Goal: Transaction & Acquisition: Purchase product/service

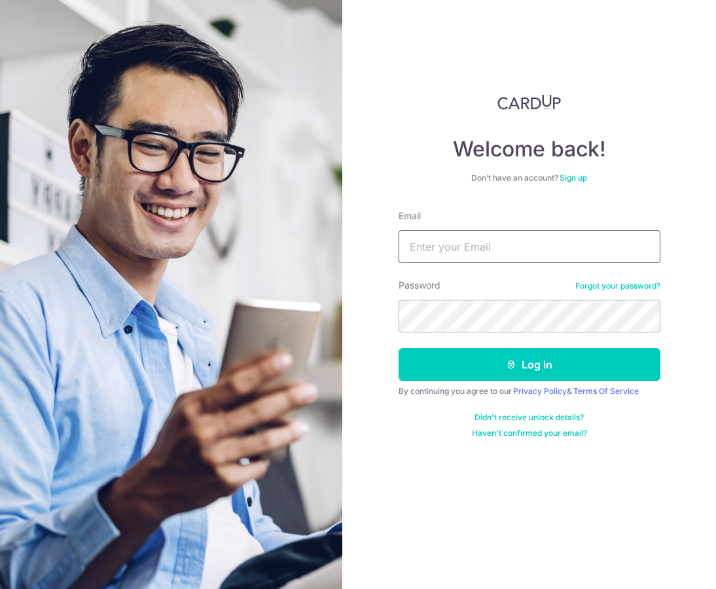
drag, startPoint x: 480, startPoint y: 239, endPoint x: 492, endPoint y: 249, distance: 15.3
click at [480, 239] on input "Email" at bounding box center [529, 246] width 262 height 33
type input "kelvin@mayfeyr.com"
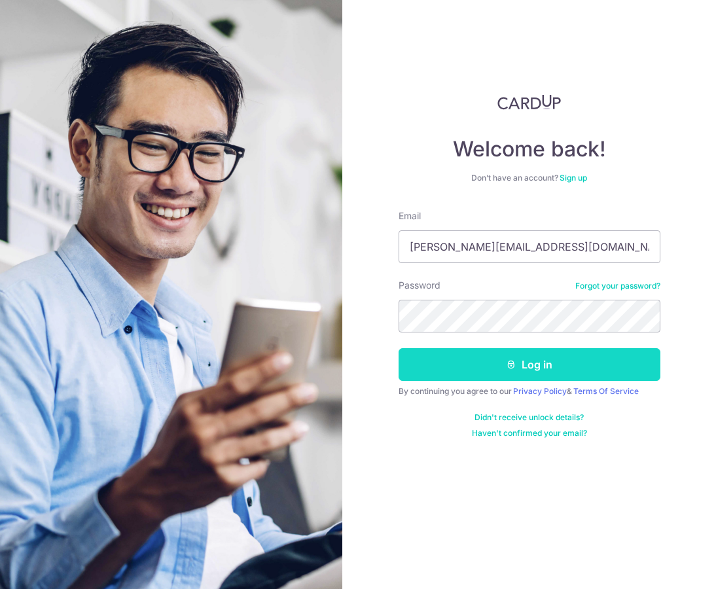
click at [525, 368] on button "Log in" at bounding box center [529, 364] width 262 height 33
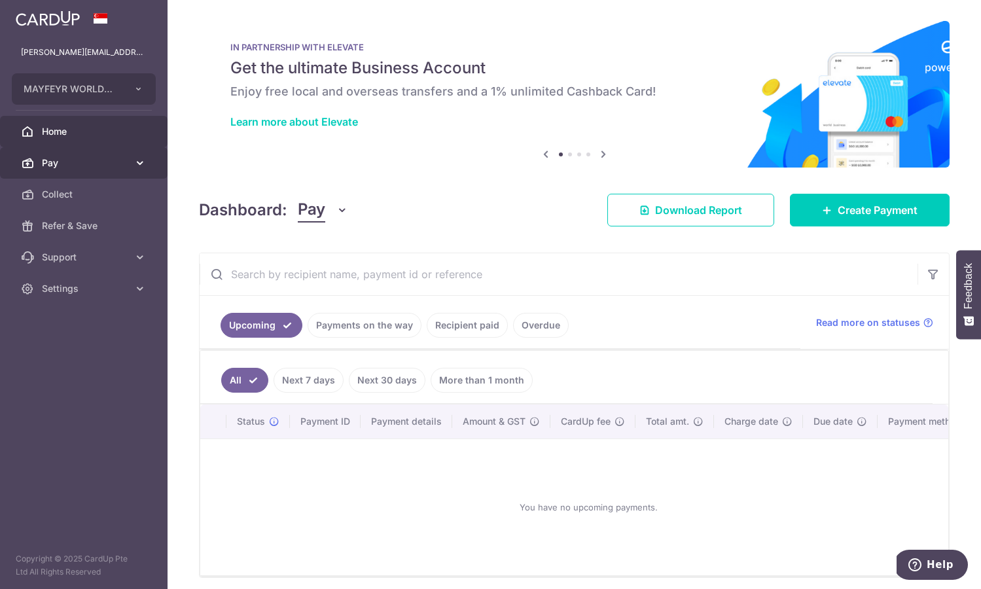
click at [113, 166] on span "Pay" at bounding box center [85, 162] width 86 height 13
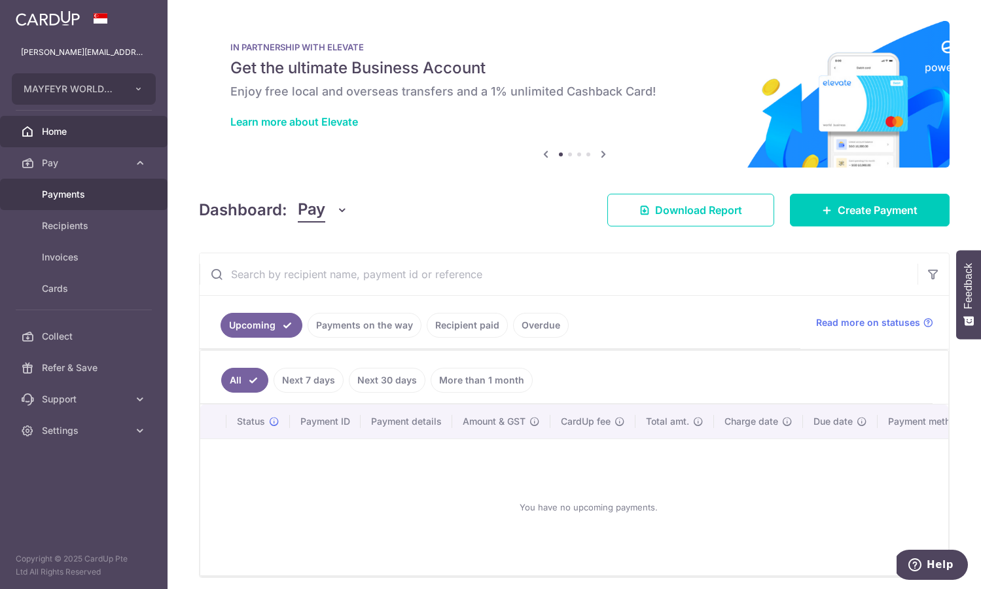
click at [88, 192] on span "Payments" at bounding box center [85, 194] width 86 height 13
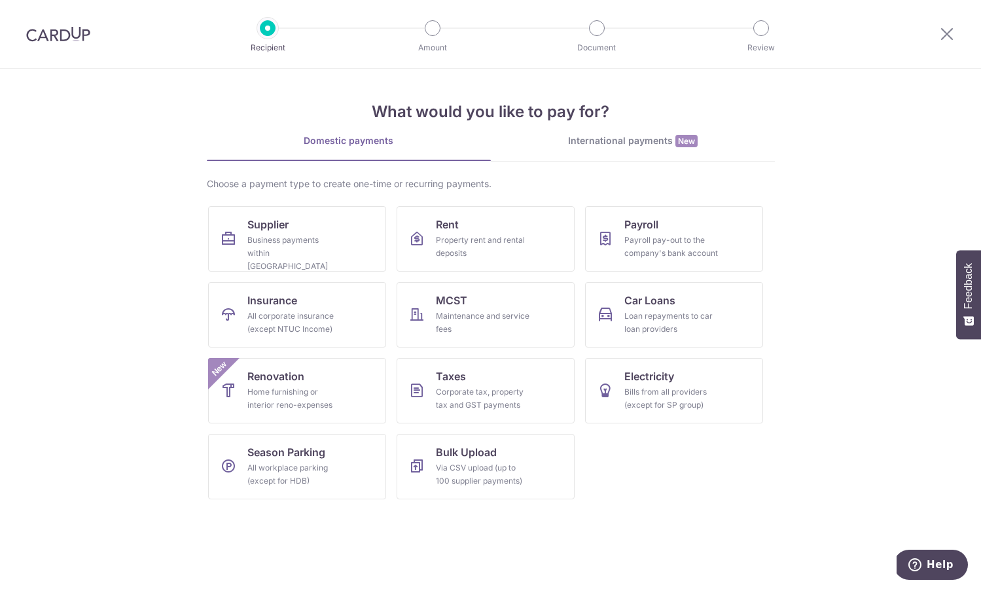
click at [704, 145] on div "International payments New" at bounding box center [633, 141] width 284 height 14
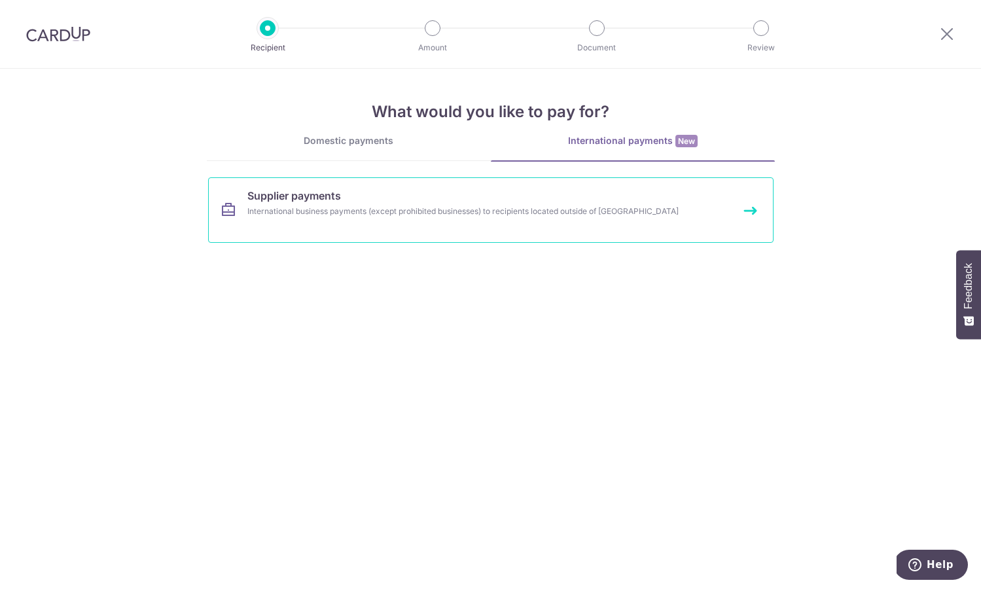
drag, startPoint x: 634, startPoint y: 216, endPoint x: 670, endPoint y: 219, distance: 36.1
click at [634, 216] on div "International business payments (except prohibited businesses) to recipients lo…" at bounding box center [473, 211] width 452 height 13
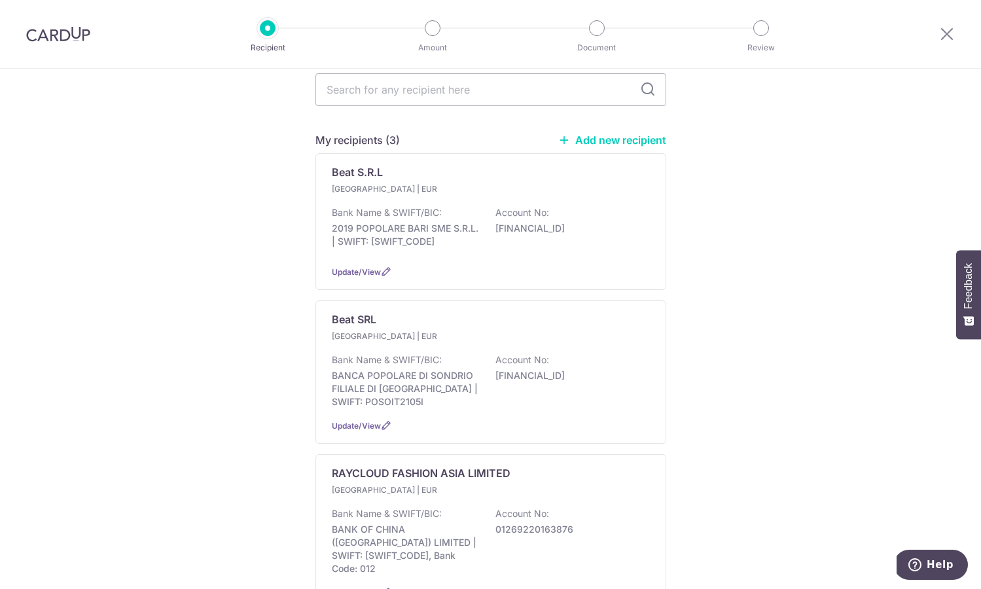
scroll to position [140, 0]
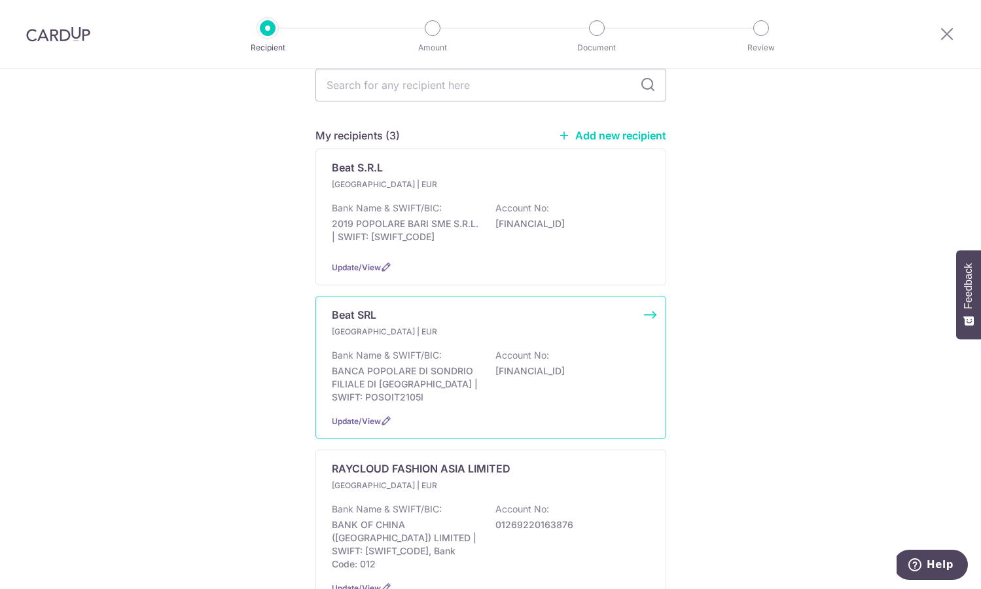
click at [615, 376] on div "Bank Name & SWIFT/BIC: BANCA POPOLARE DI SONDRIO FILIALE DI COMO | SWIFT: POSOI…" at bounding box center [491, 376] width 318 height 55
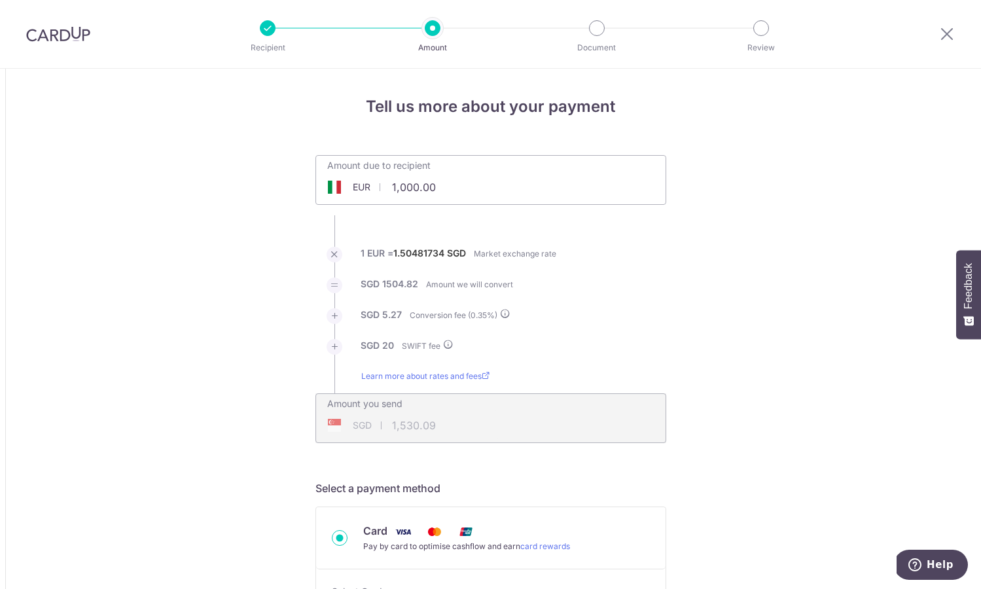
drag, startPoint x: 438, startPoint y: 187, endPoint x: 336, endPoint y: 189, distance: 102.1
click at [339, 189] on div "EUR 1,000.00 1000" at bounding box center [417, 187] width 202 height 30
paste input "4.191"
type input "1,000.004.191"
drag, startPoint x: 464, startPoint y: 192, endPoint x: 349, endPoint y: 187, distance: 114.6
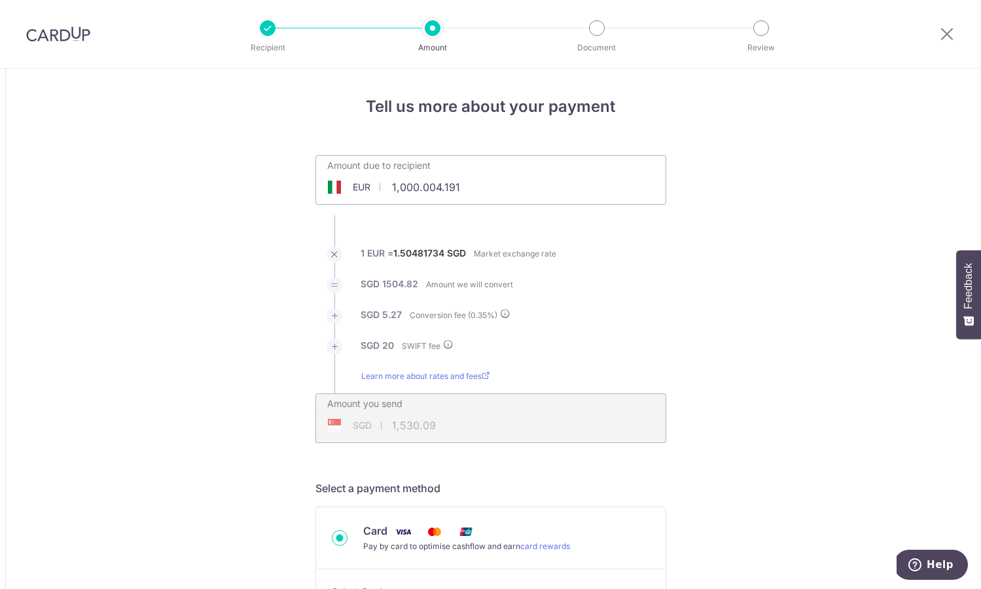
click at [349, 188] on div "EUR 1,000.004.191 1000" at bounding box center [417, 187] width 202 height 30
paste input "text"
paste input "4.191,08"
click at [419, 188] on input "4.191,08" at bounding box center [417, 187] width 202 height 30
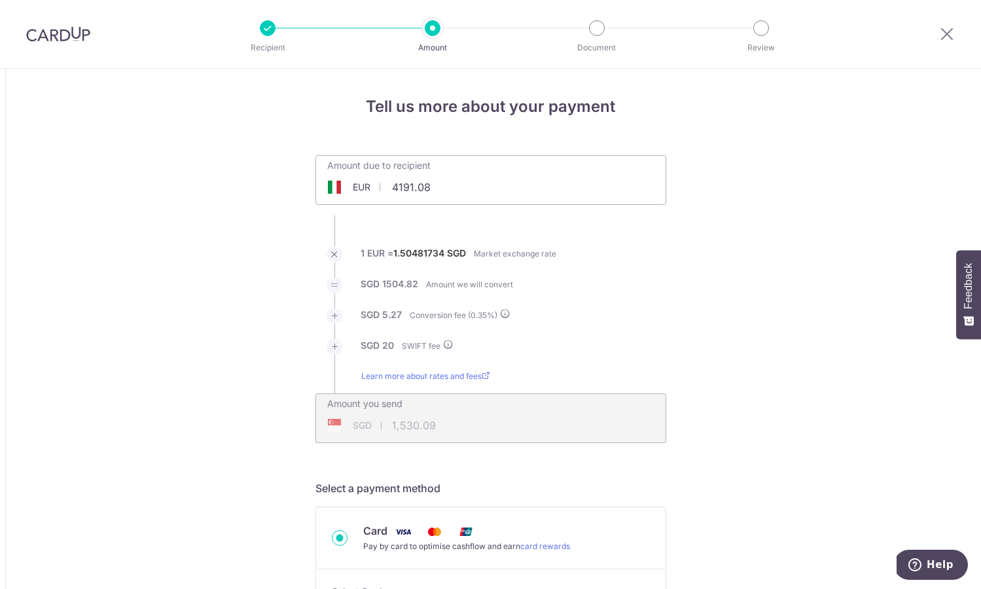
type input "4,191.08"
type input "6,348.98"
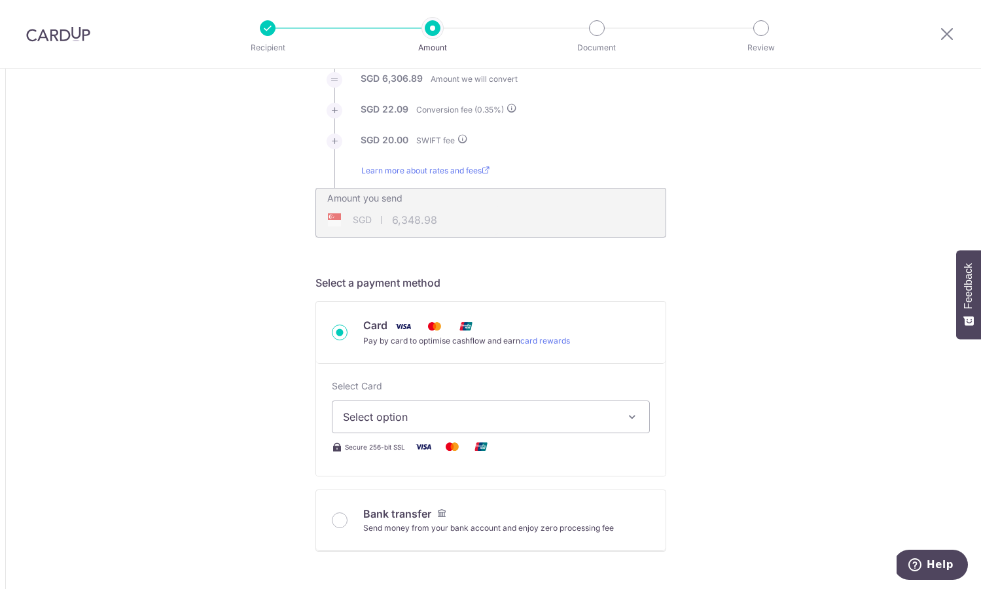
scroll to position [297, 0]
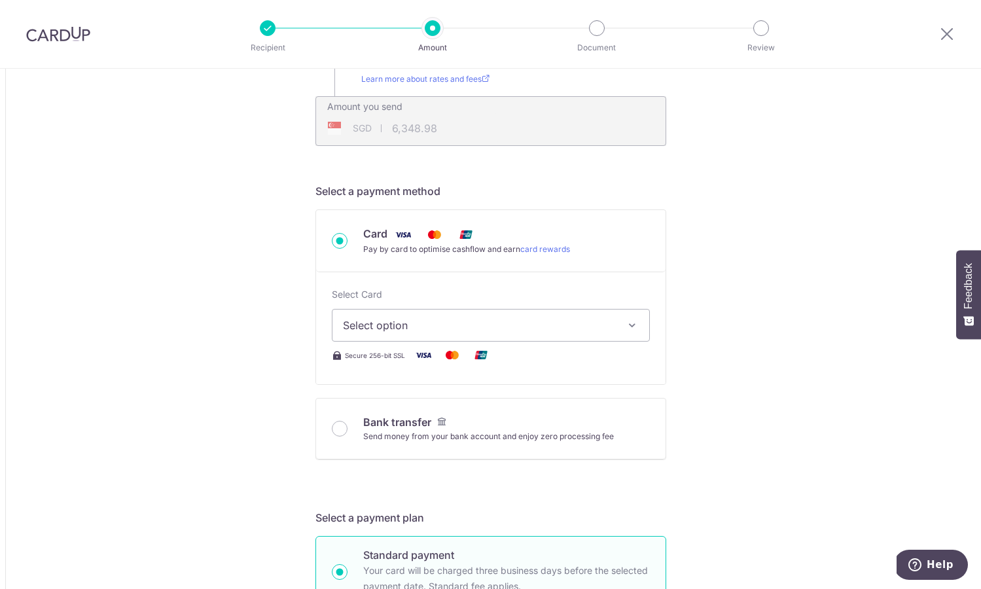
click at [564, 331] on span "Select option" at bounding box center [479, 325] width 272 height 16
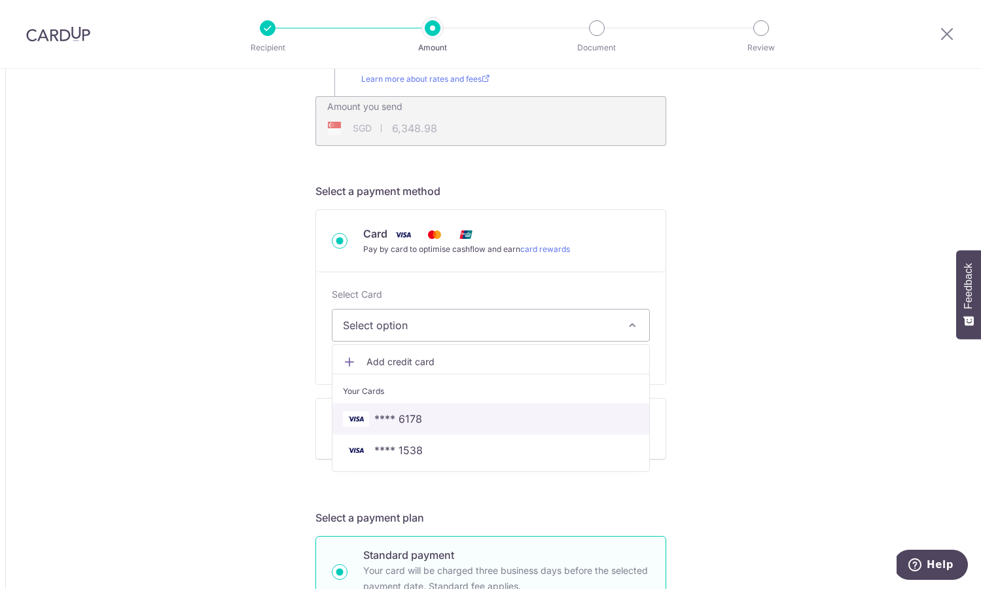
click at [495, 417] on span "**** 6178" at bounding box center [491, 419] width 296 height 16
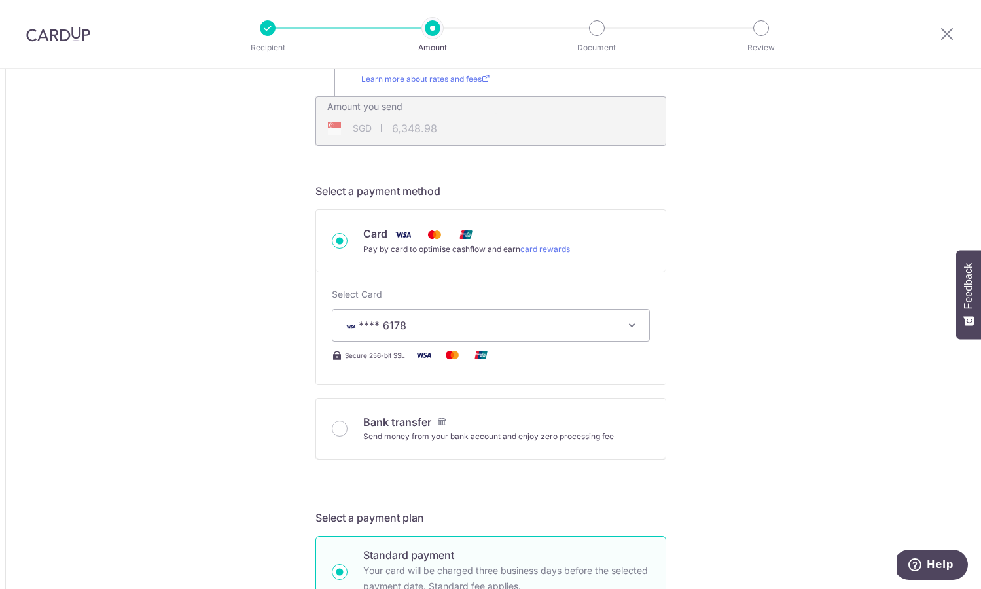
type input "4,191.08"
type input "6,349.04"
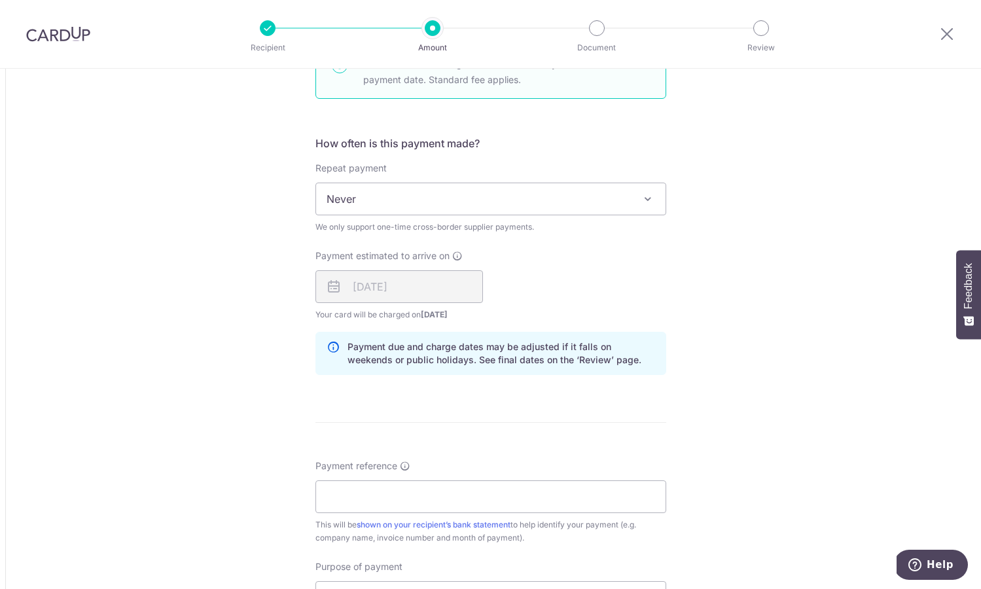
scroll to position [807, 0]
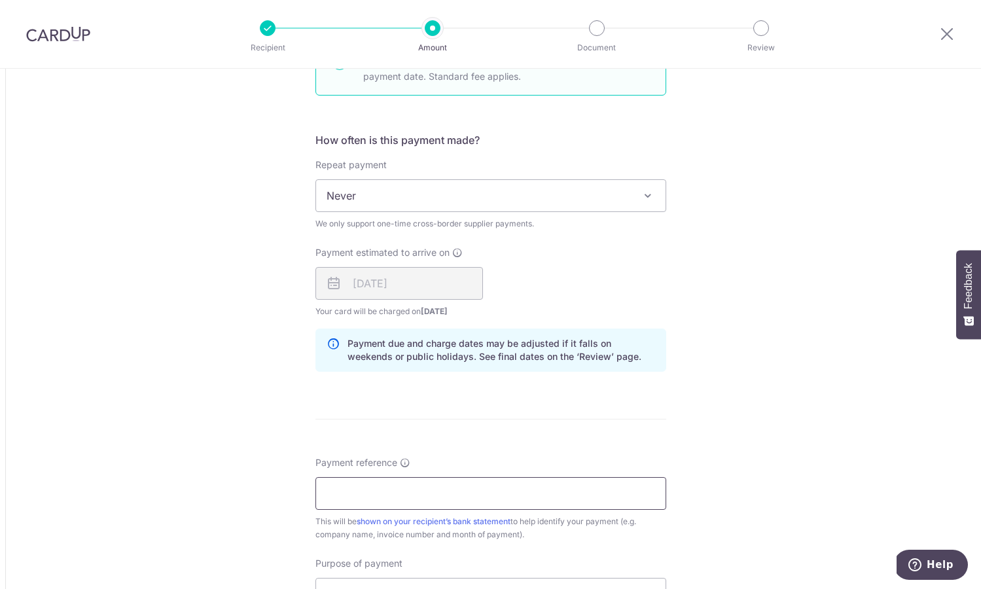
click at [499, 480] on input "Payment reference" at bounding box center [490, 493] width 351 height 33
paste input "MKP MAYFEYR - FROM 16/08/2025 TO 31"
drag, startPoint x: 447, startPoint y: 493, endPoint x: 347, endPoint y: 492, distance: 99.5
click at [347, 492] on input "MKP MAYFEYR - FROM 16/08/2025 TO 31" at bounding box center [490, 493] width 351 height 33
drag, startPoint x: 464, startPoint y: 493, endPoint x: 431, endPoint y: 493, distance: 33.4
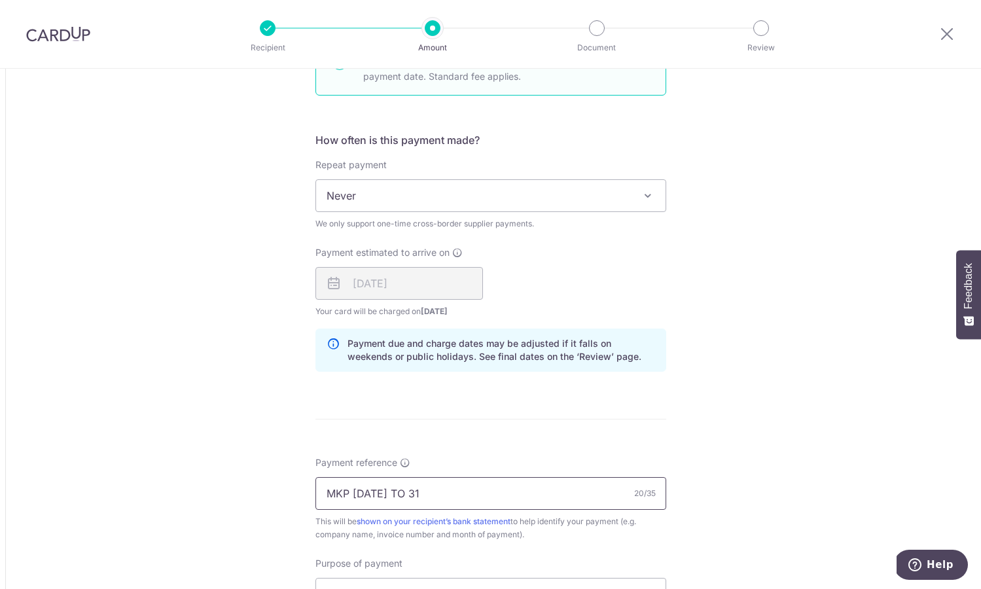
click at [431, 493] on input "MKP 16/08/2025 TO 31" at bounding box center [490, 493] width 351 height 33
paste input "/08/2025"
type input "MKP 16/08/2025 TO 31/08/2025"
click at [722, 430] on div "Tell us more about your payment Amount due to recipient EUR 4,191.08 4191.08 1 …" at bounding box center [490, 159] width 981 height 1795
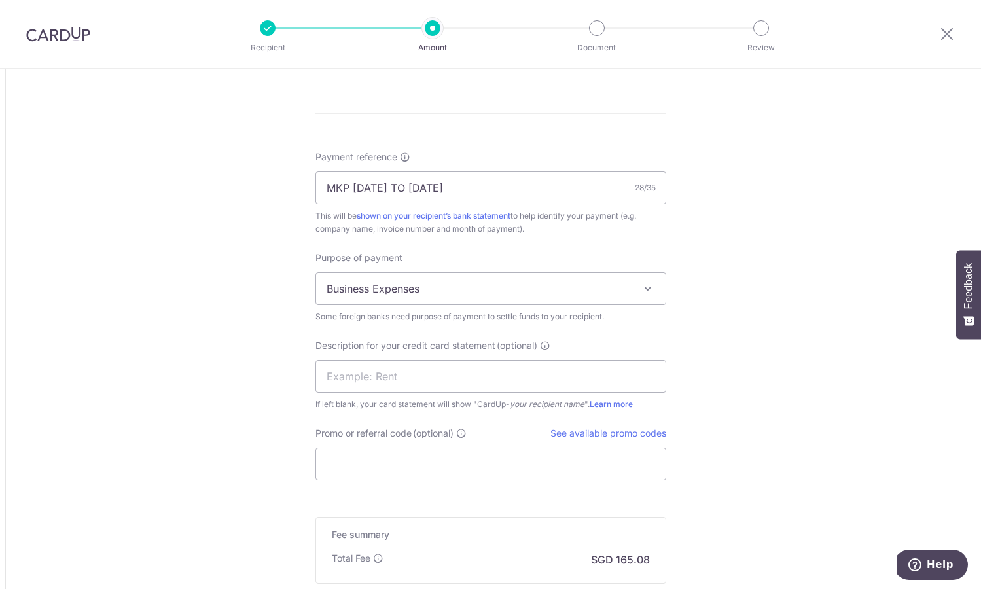
scroll to position [1123, 0]
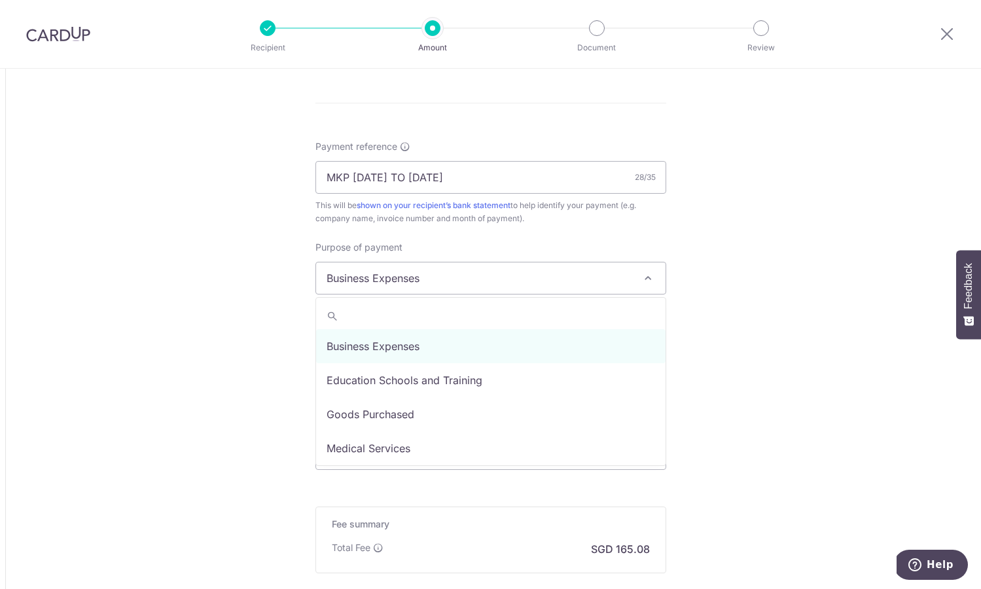
click at [471, 278] on span "Business Expenses" at bounding box center [490, 277] width 349 height 31
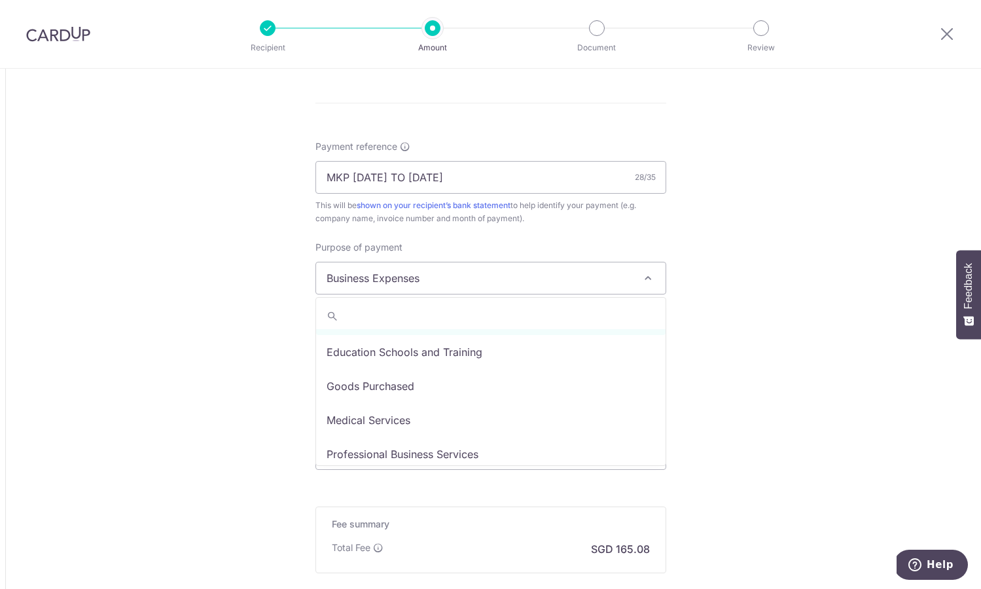
scroll to position [0, 0]
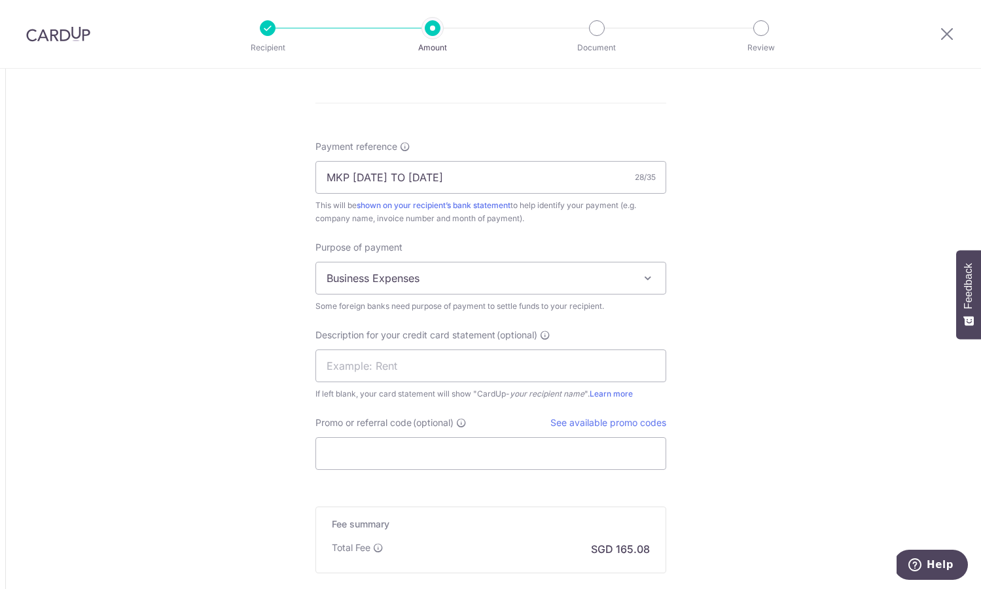
drag, startPoint x: 857, startPoint y: 393, endPoint x: 838, endPoint y: 393, distance: 19.0
click at [467, 363] on input "text" at bounding box center [490, 365] width 351 height 33
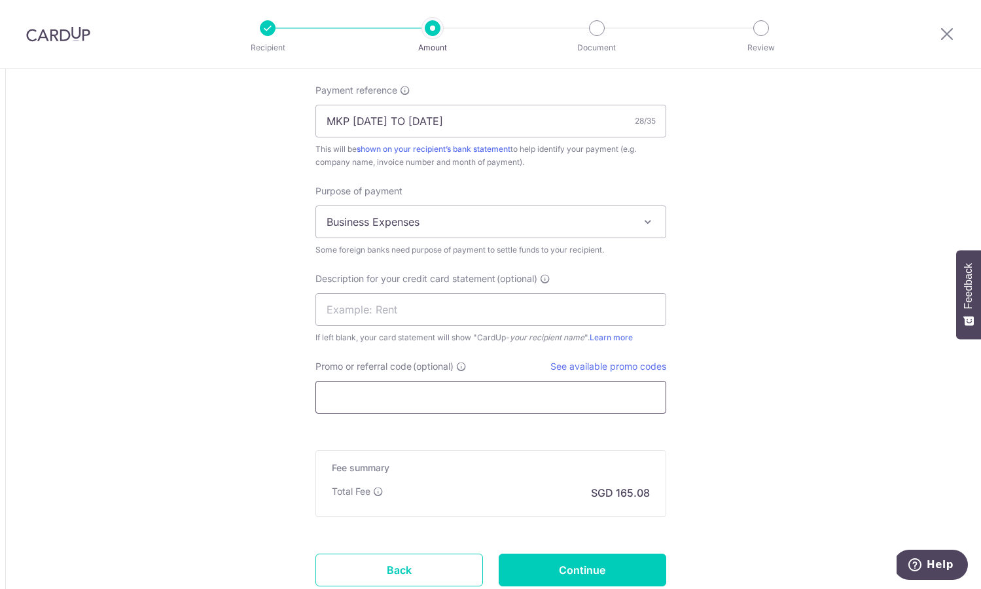
click at [416, 387] on input "Promo or referral code (optional)" at bounding box center [490, 397] width 351 height 33
click at [416, 387] on input "Promo or referral code (optional)" at bounding box center [490, 396] width 351 height 33
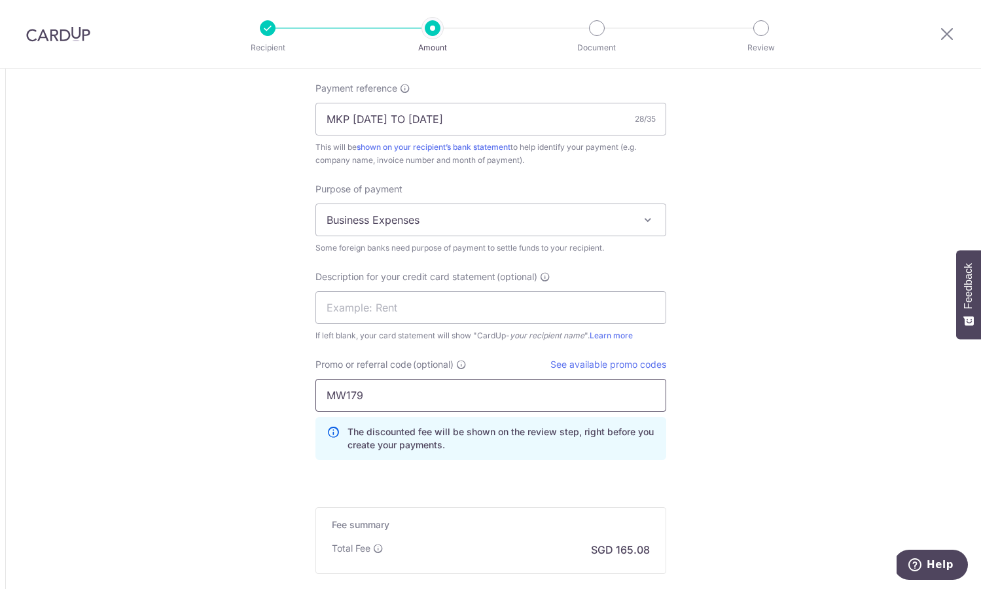
type input "MW179"
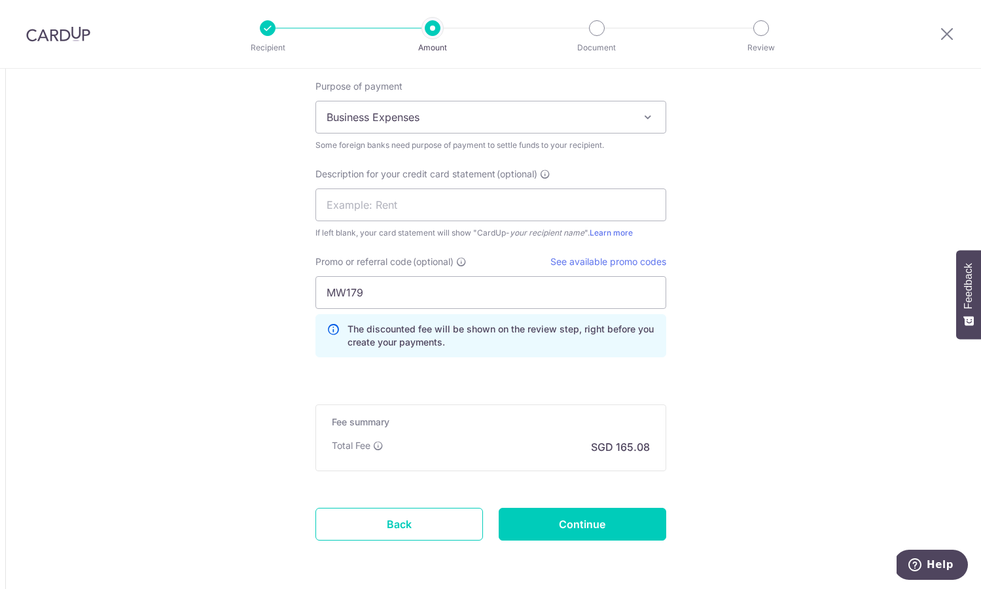
scroll to position [1334, 0]
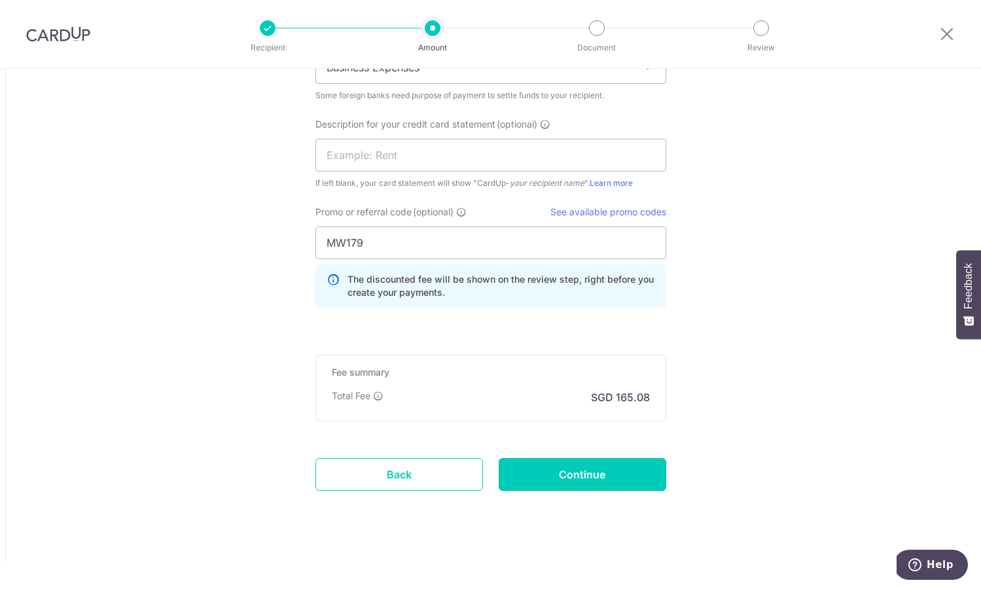
drag, startPoint x: 654, startPoint y: 476, endPoint x: 692, endPoint y: 472, distance: 37.4
click at [656, 476] on input "Continue" at bounding box center [583, 474] width 168 height 33
type input "Create Schedule"
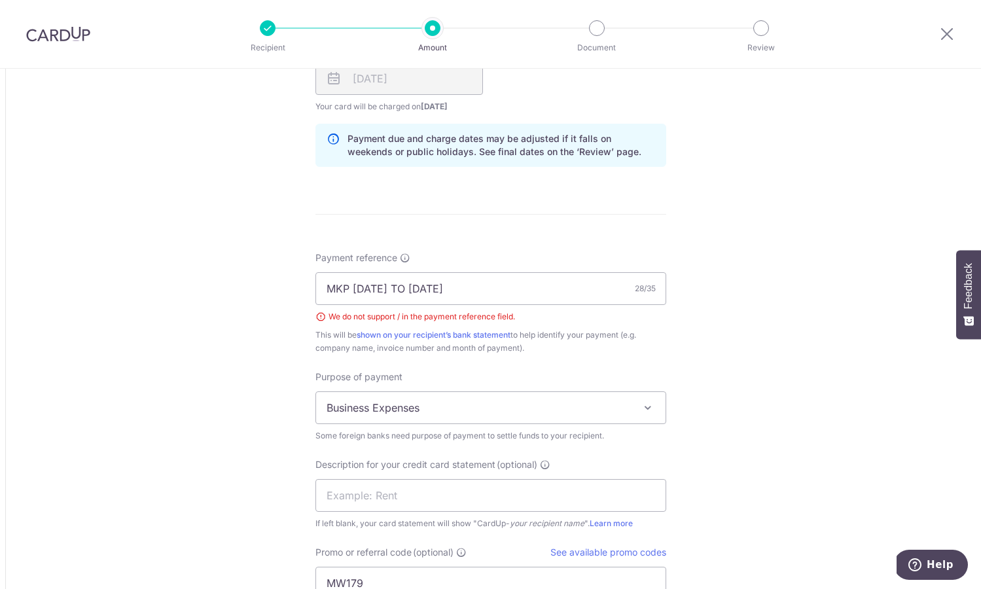
scroll to position [973, 0]
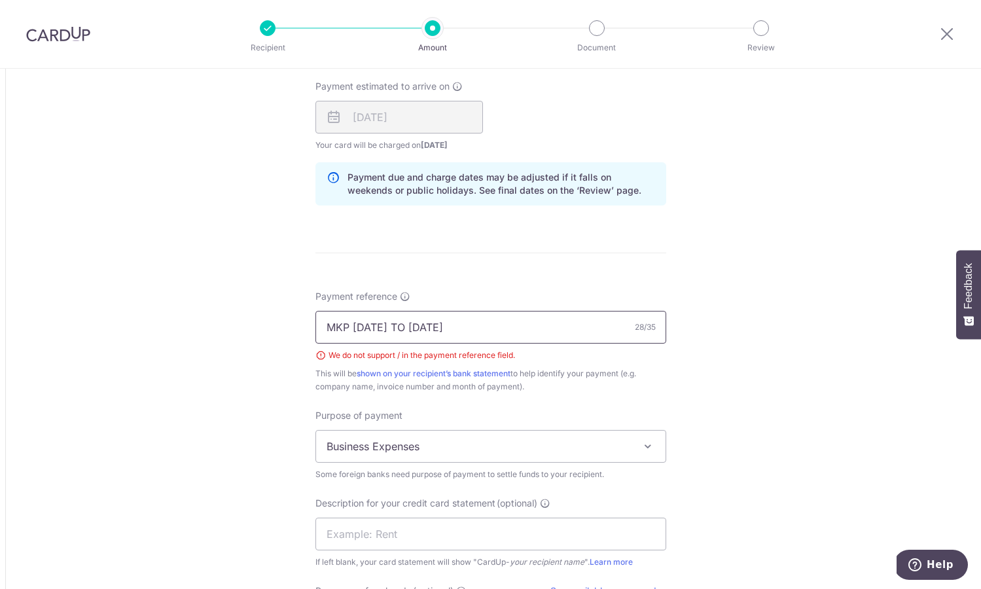
click at [369, 323] on input "MKP 16/08/2025 TO 31/08/2025" at bounding box center [490, 327] width 351 height 33
type input "MKP 16082025 TO 31082025"
click at [698, 406] on div "Tell us more about your payment Amount due to recipient EUR 4,191.08 4191.08 1 …" at bounding box center [490, 32] width 981 height 1872
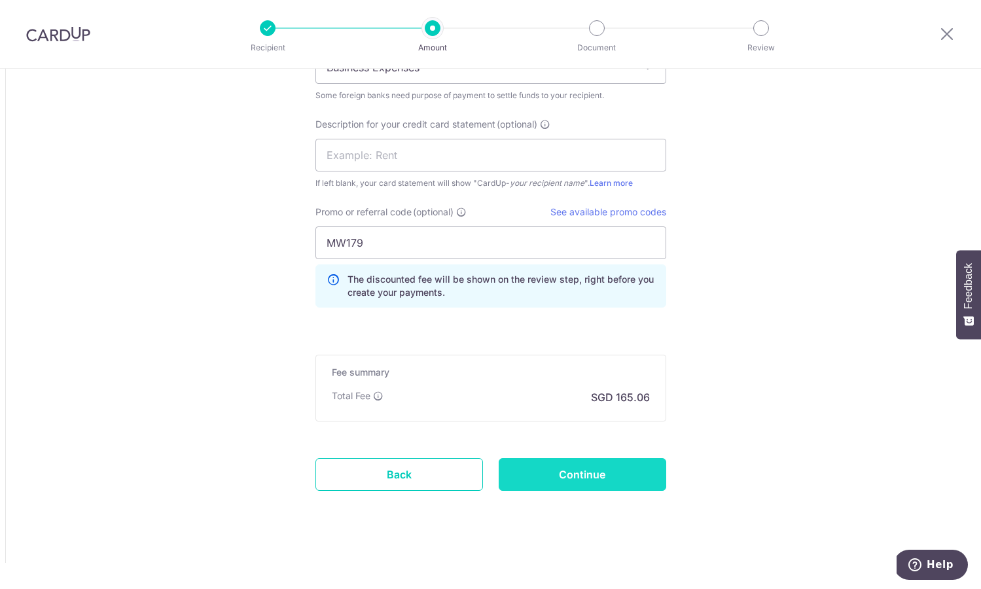
click at [648, 464] on input "Continue" at bounding box center [583, 474] width 168 height 33
type input "Create Schedule"
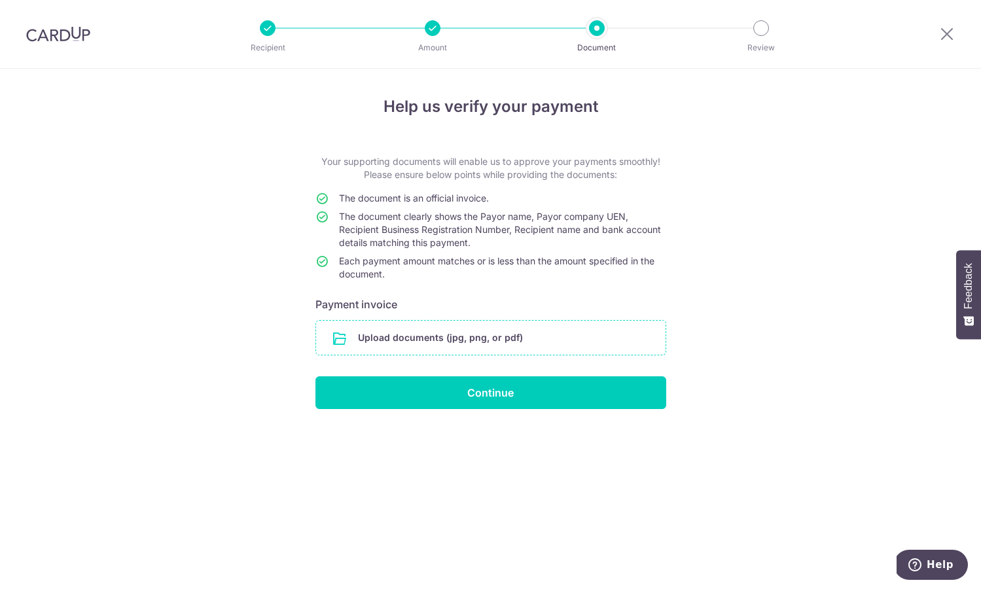
click at [517, 337] on input "file" at bounding box center [490, 338] width 349 height 34
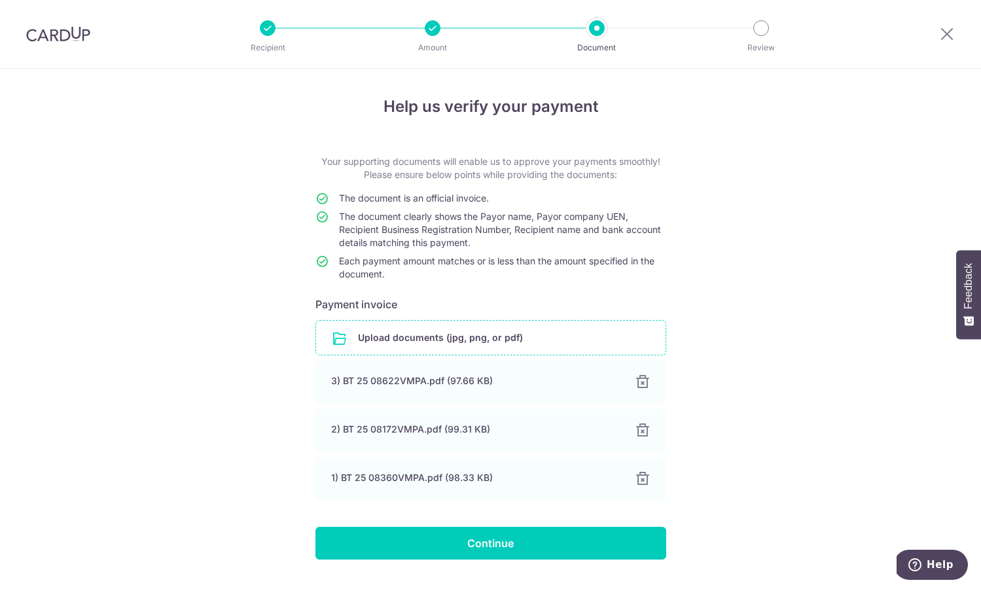
scroll to position [32, 0]
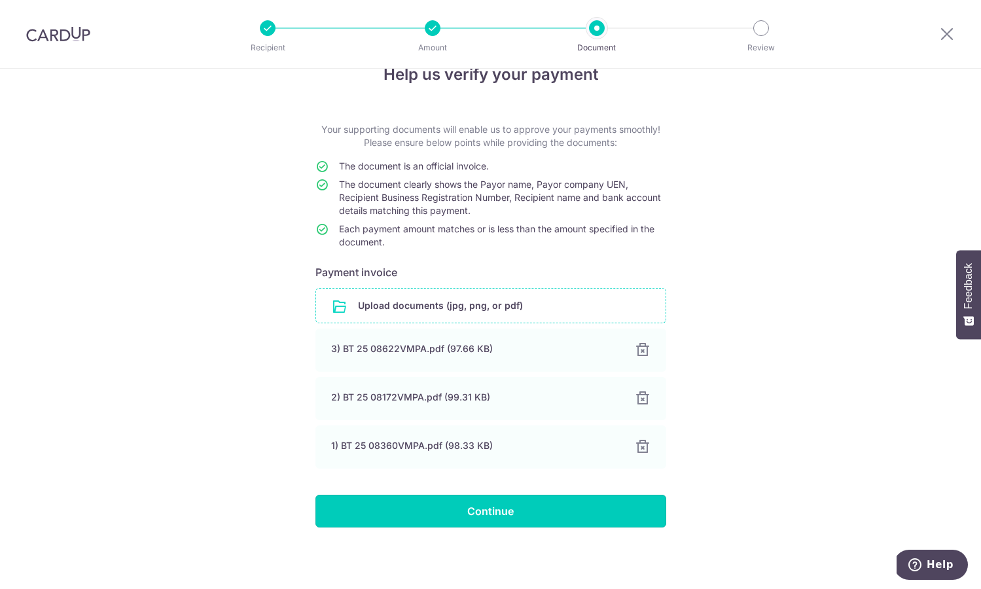
drag, startPoint x: 624, startPoint y: 523, endPoint x: 637, endPoint y: 518, distance: 13.9
click at [625, 522] on input "Continue" at bounding box center [490, 511] width 351 height 33
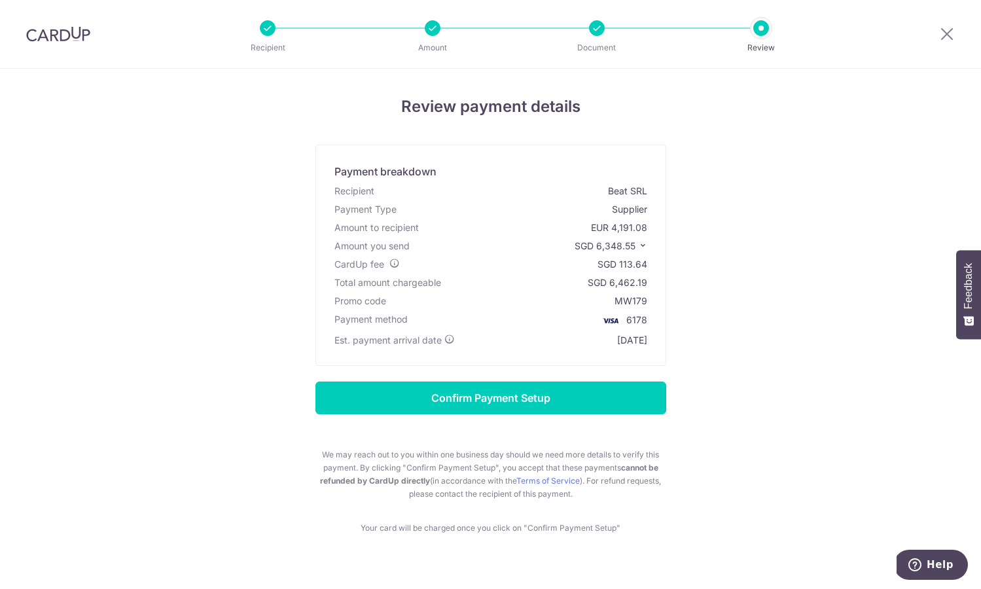
scroll to position [1, 0]
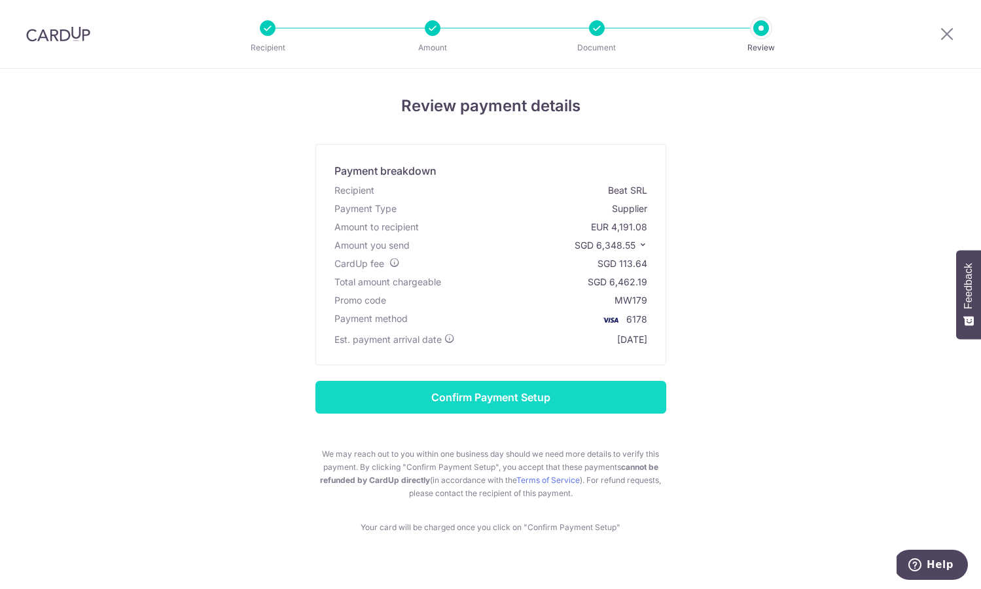
click at [573, 397] on input "Confirm Payment Setup" at bounding box center [490, 397] width 351 height 33
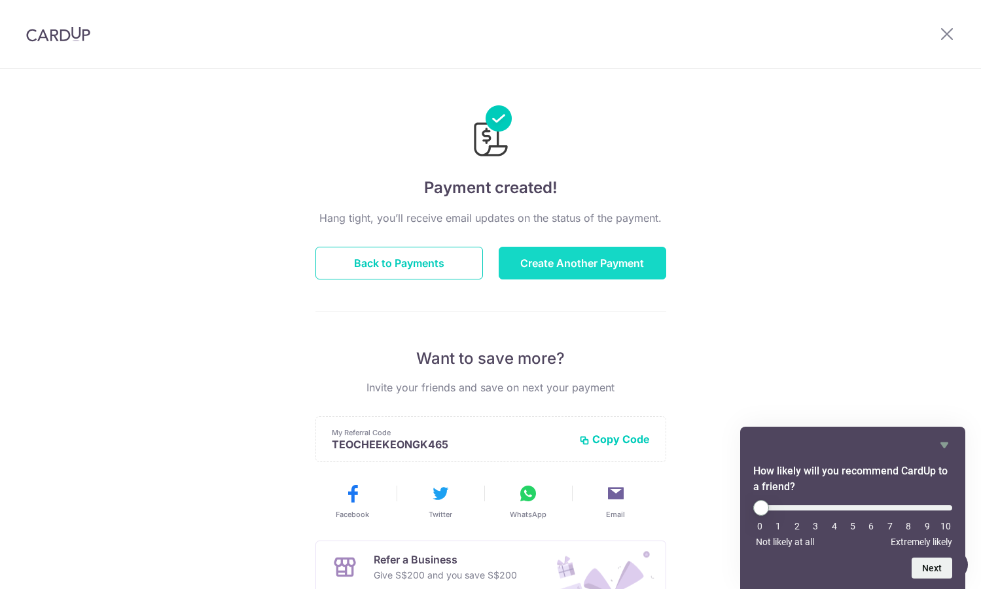
click at [619, 258] on button "Create Another Payment" at bounding box center [583, 263] width 168 height 33
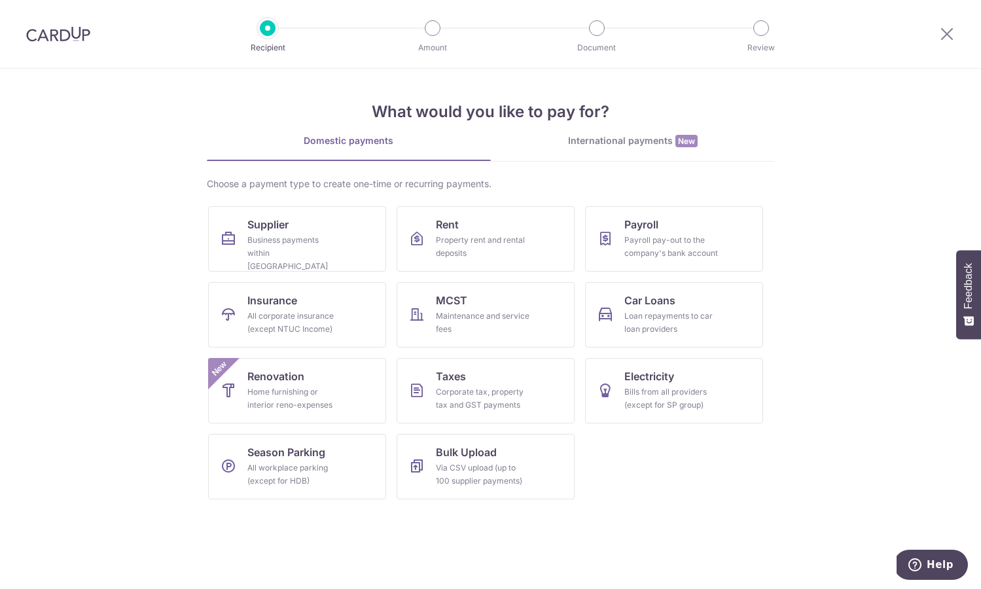
click at [47, 38] on img at bounding box center [58, 34] width 64 height 16
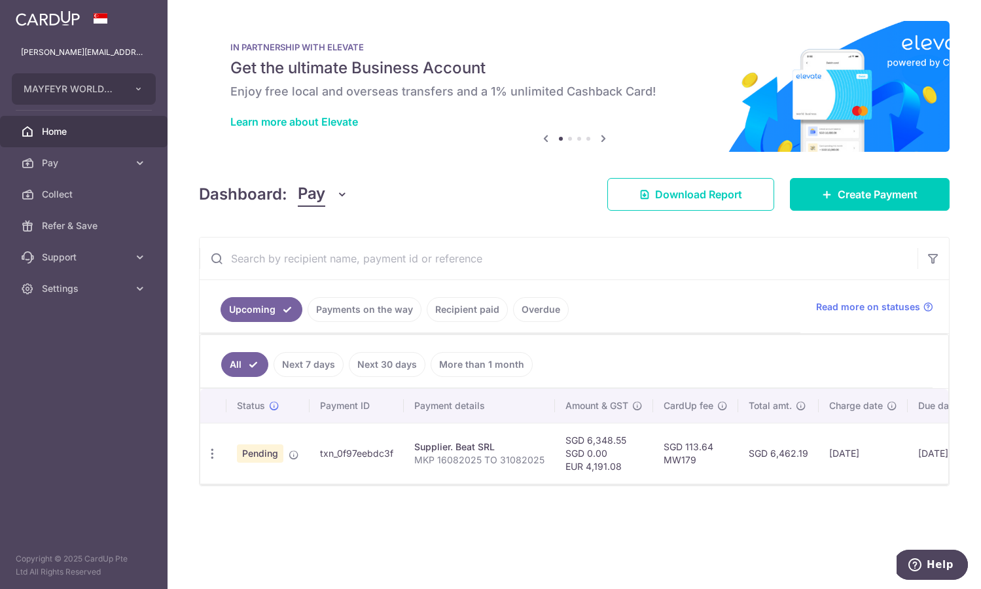
drag, startPoint x: 315, startPoint y: 452, endPoint x: 393, endPoint y: 452, distance: 77.2
click at [395, 451] on td "txn_0f97eebdc3f" at bounding box center [357, 453] width 94 height 61
copy td "txn_0f97eebdc3f"
click at [691, 521] on div "× Pause Schedule Pause all future payments in this series Pause just this one p…" at bounding box center [574, 294] width 813 height 589
